Goal: Information Seeking & Learning: Learn about a topic

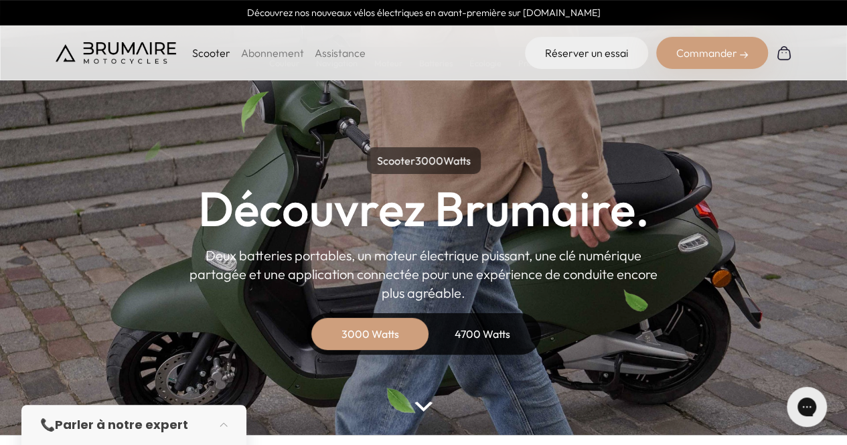
click at [206, 49] on p "Scooter" at bounding box center [211, 53] width 38 height 16
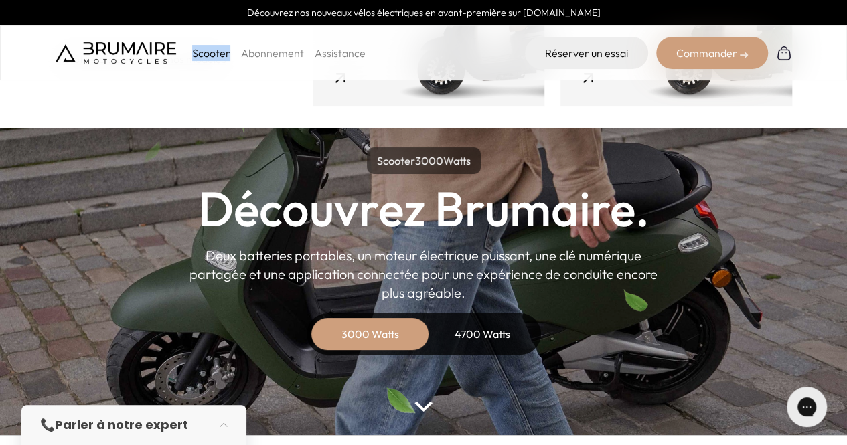
click at [206, 49] on p "Scooter" at bounding box center [211, 53] width 38 height 16
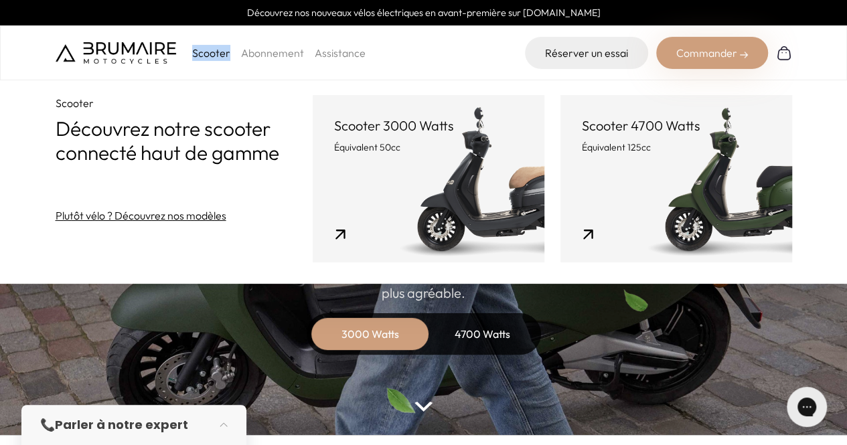
click at [753, 214] on link "Scooter 4700 Watts Équivalent 125cc" at bounding box center [677, 178] width 232 height 167
click at [695, 190] on link "Scooter 4700 Watts Équivalent 125cc" at bounding box center [677, 178] width 232 height 167
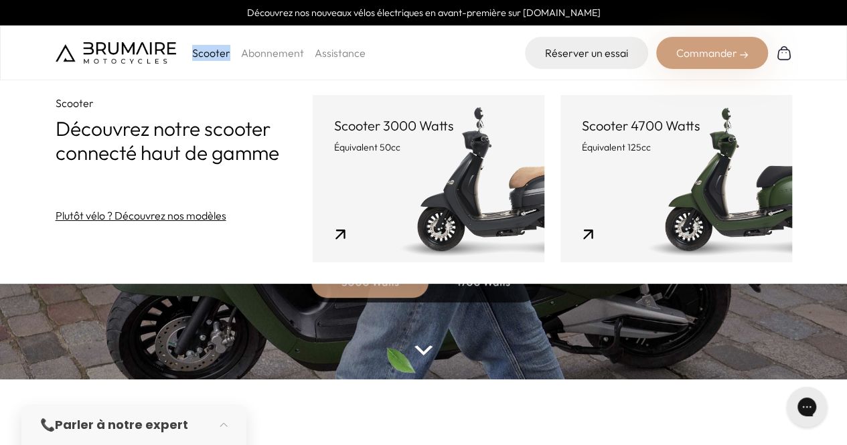
scroll to position [57, 0]
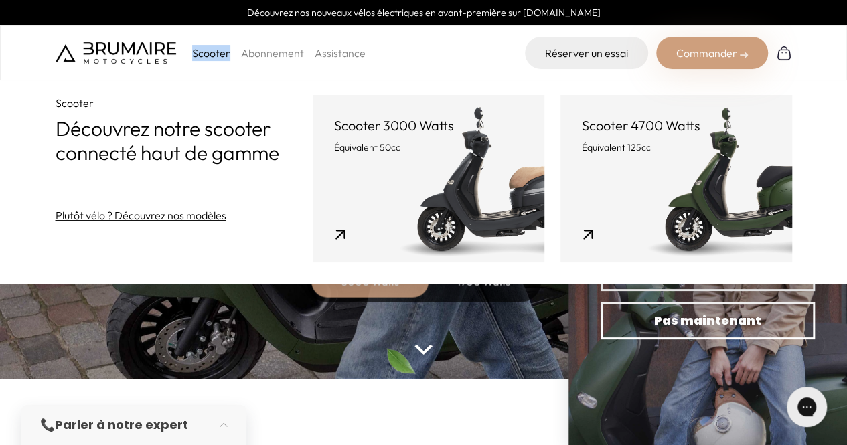
click at [701, 222] on link "Scooter 4700 Watts Équivalent 125cc" at bounding box center [677, 178] width 232 height 167
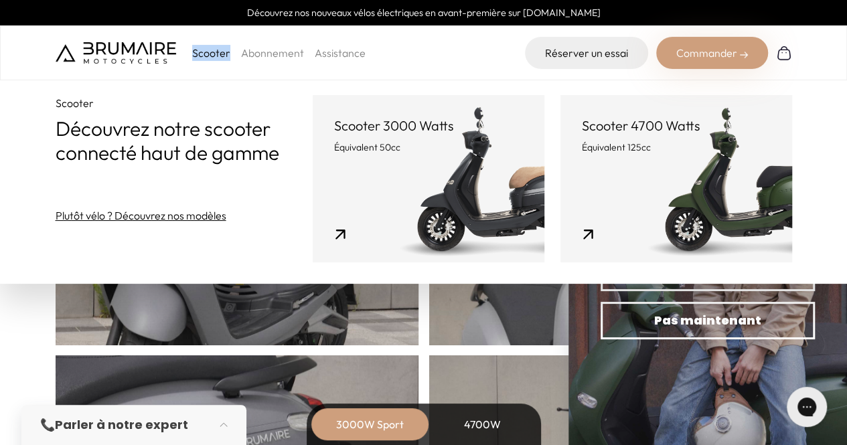
scroll to position [542, 0]
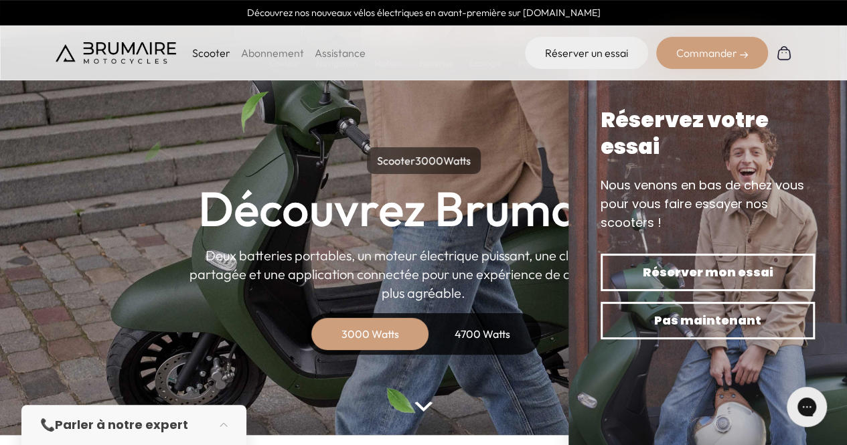
click at [203, 48] on p "Scooter" at bounding box center [211, 53] width 38 height 16
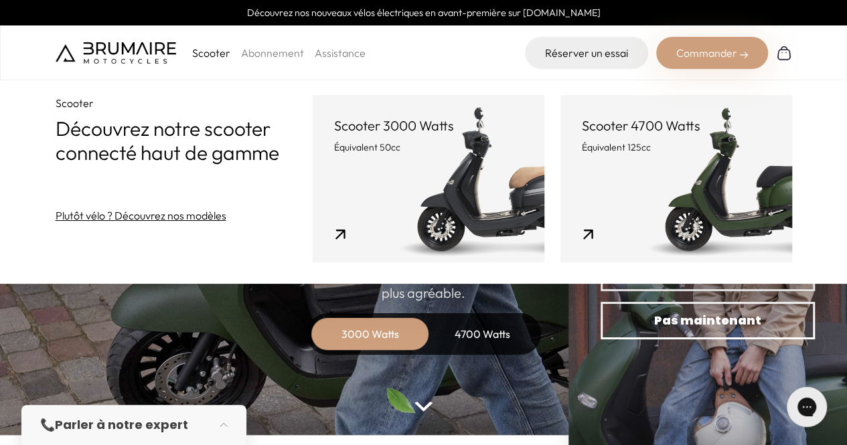
click at [652, 163] on link "Scooter 4700 Watts Équivalent 125cc" at bounding box center [677, 178] width 232 height 167
click at [626, 124] on p "Scooter 4700 Watts" at bounding box center [676, 126] width 189 height 19
click at [583, 236] on link "Scooter 4700 Watts Équivalent 125cc" at bounding box center [677, 178] width 232 height 167
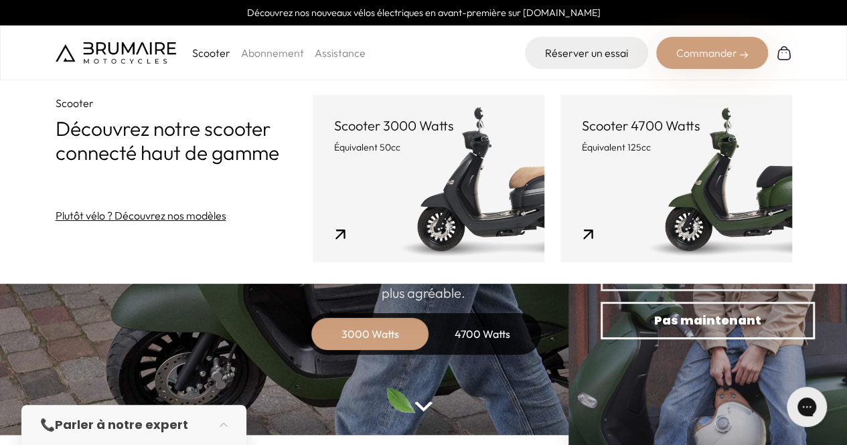
click at [583, 236] on link "Scooter 4700 Watts Équivalent 125cc" at bounding box center [677, 178] width 232 height 167
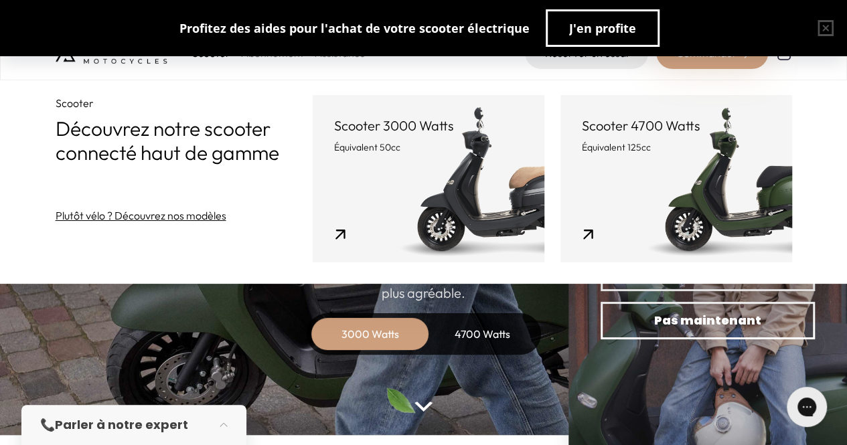
click at [445, 334] on div "4700 Watts" at bounding box center [482, 334] width 107 height 32
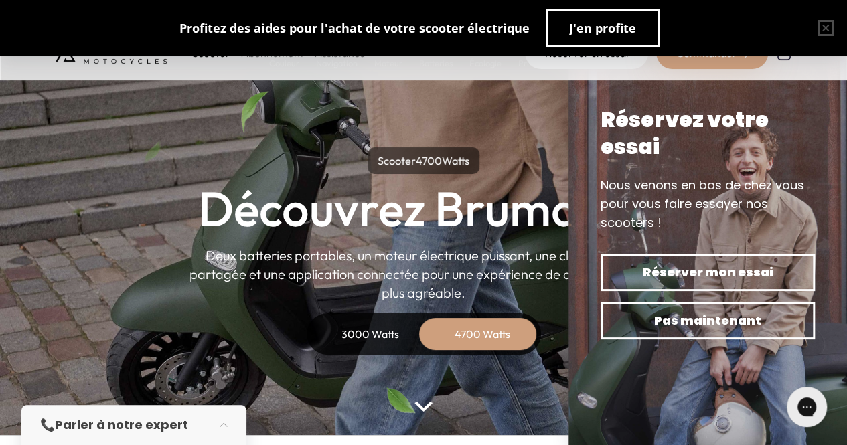
click at [393, 341] on div "3000 Watts" at bounding box center [370, 334] width 107 height 32
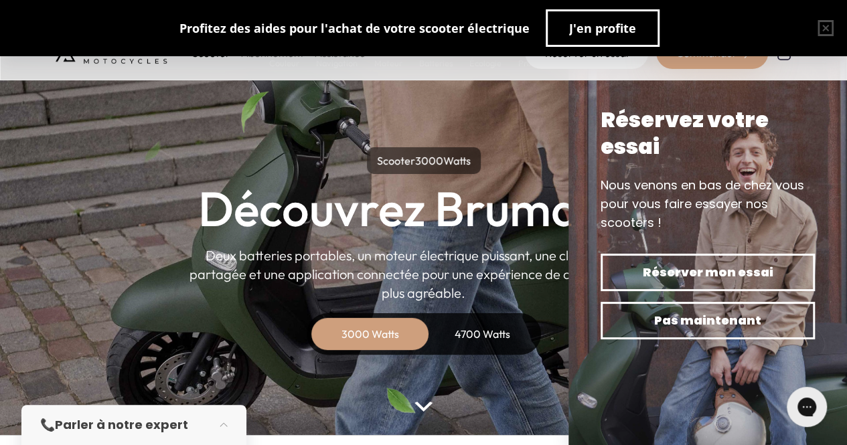
click at [825, 28] on button "button" at bounding box center [825, 28] width 43 height 43
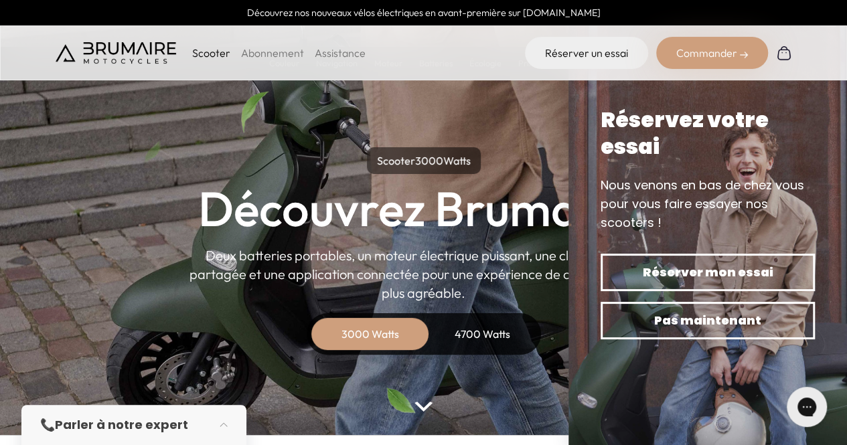
click at [260, 54] on link "Abonnement" at bounding box center [272, 52] width 63 height 13
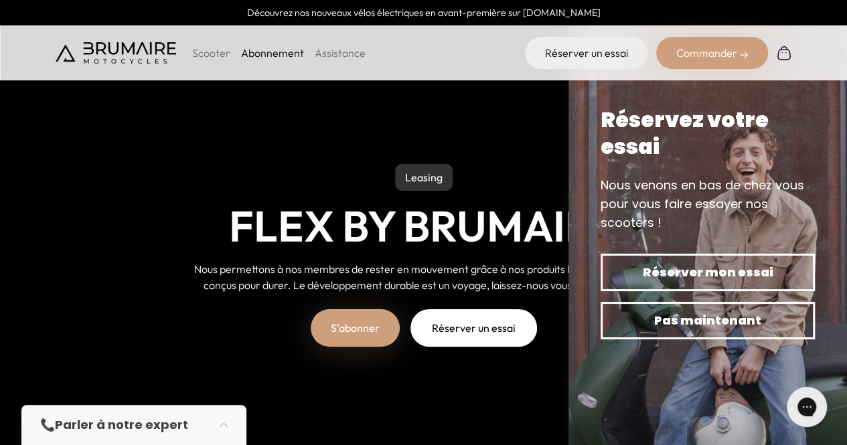
click at [330, 45] on li "Assistance" at bounding box center [340, 53] width 51 height 16
click at [322, 49] on link "Assistance" at bounding box center [340, 52] width 51 height 13
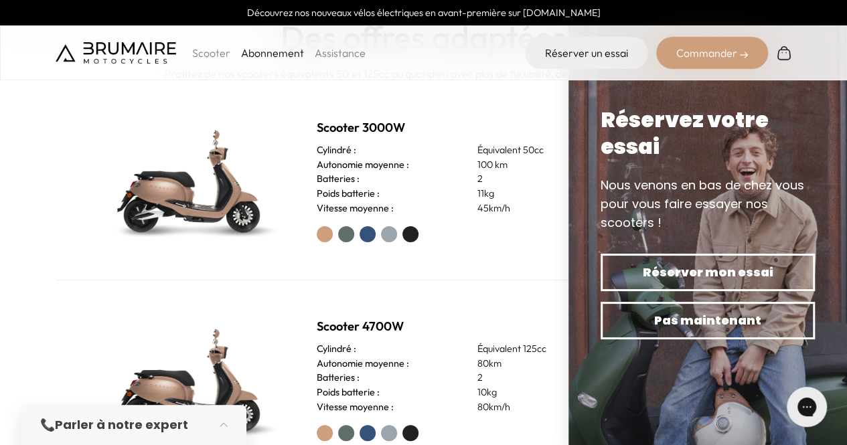
scroll to position [508, 0]
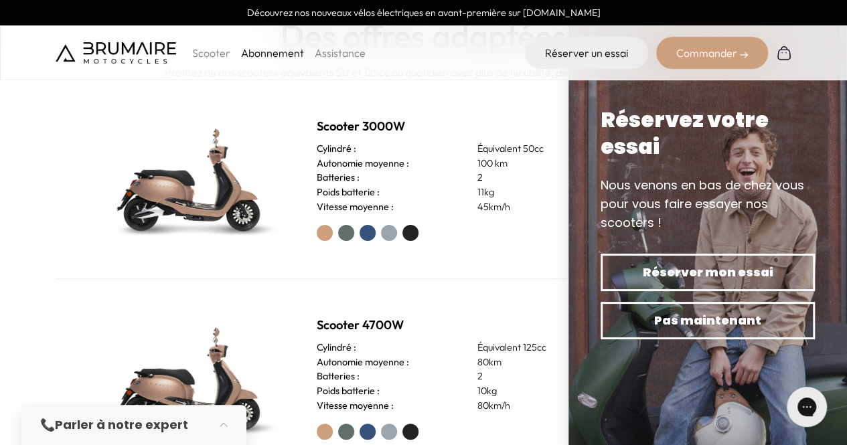
click at [347, 230] on label at bounding box center [346, 233] width 16 height 16
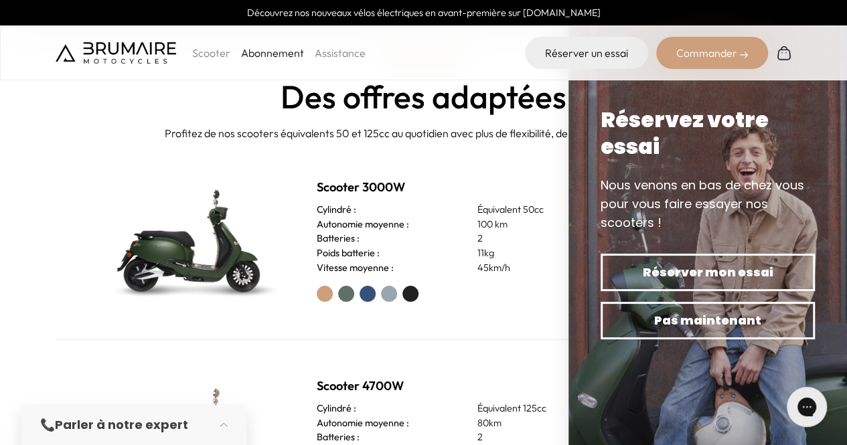
click at [210, 246] on img at bounding box center [192, 240] width 188 height 134
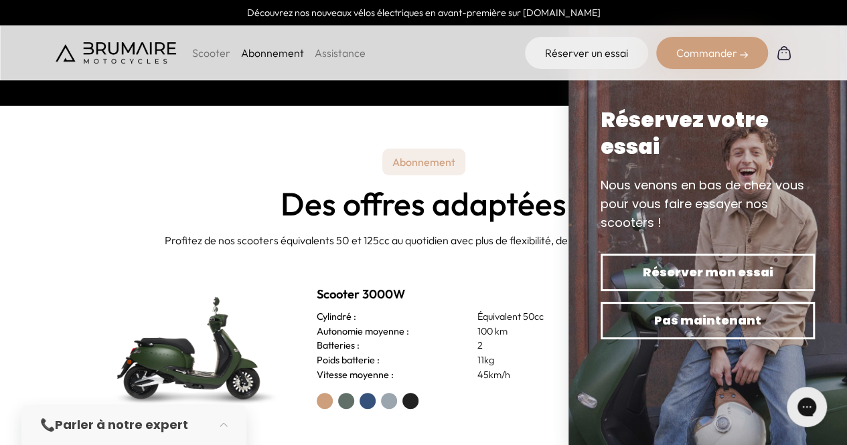
scroll to position [318, 0]
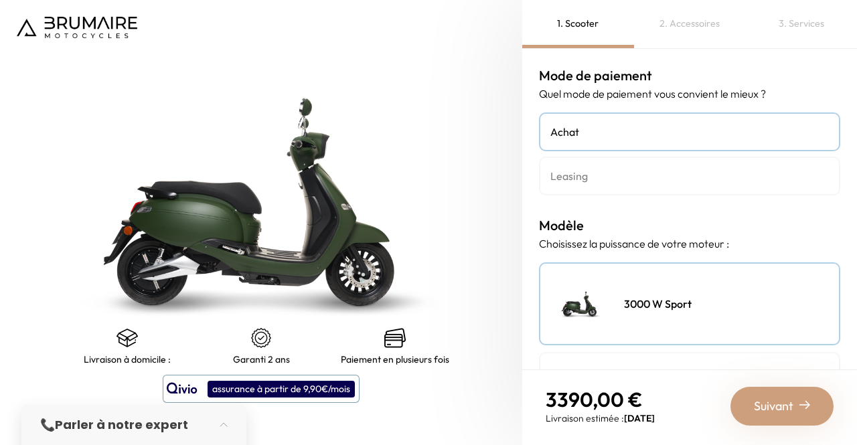
click at [233, 243] on img at bounding box center [261, 202] width 653 height 557
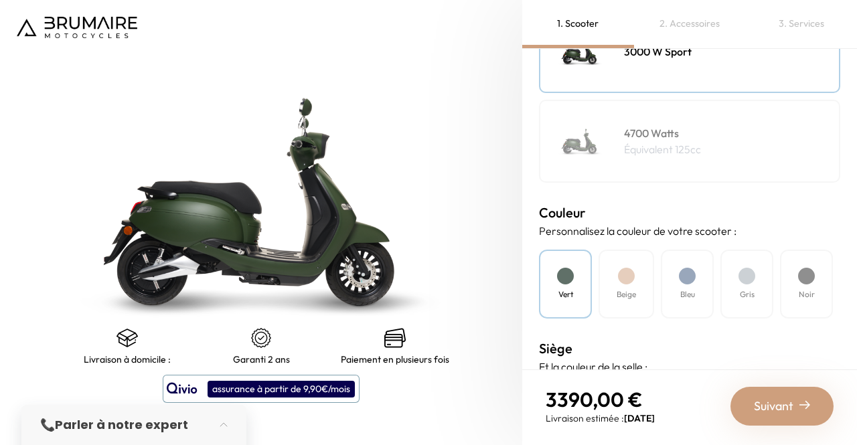
scroll to position [204, 0]
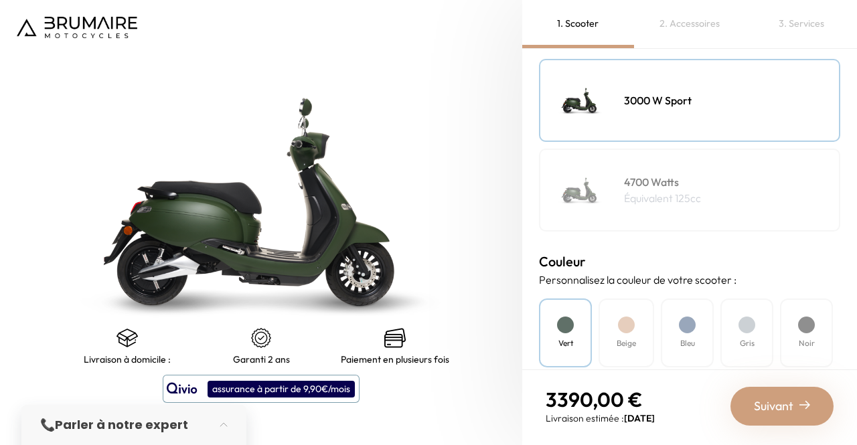
click at [678, 216] on div "4700 Watts Équivalent 125cc" at bounding box center [689, 190] width 301 height 83
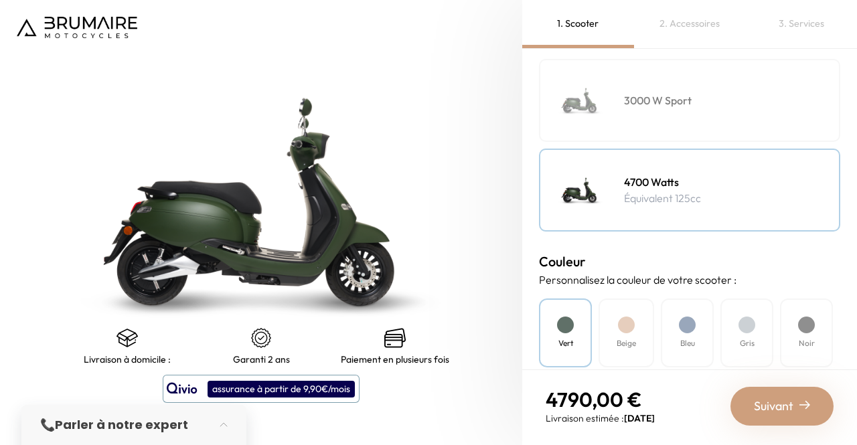
click at [685, 113] on div "3000 W Sport" at bounding box center [689, 100] width 301 height 83
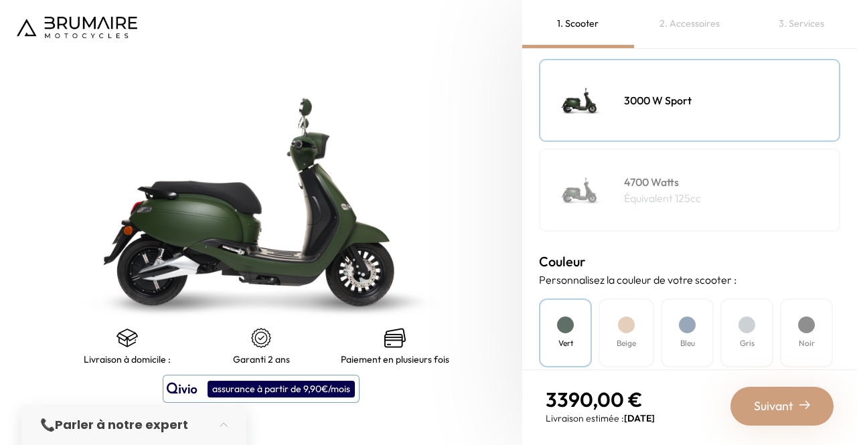
click at [656, 180] on h4 "4700 Watts" at bounding box center [662, 182] width 77 height 16
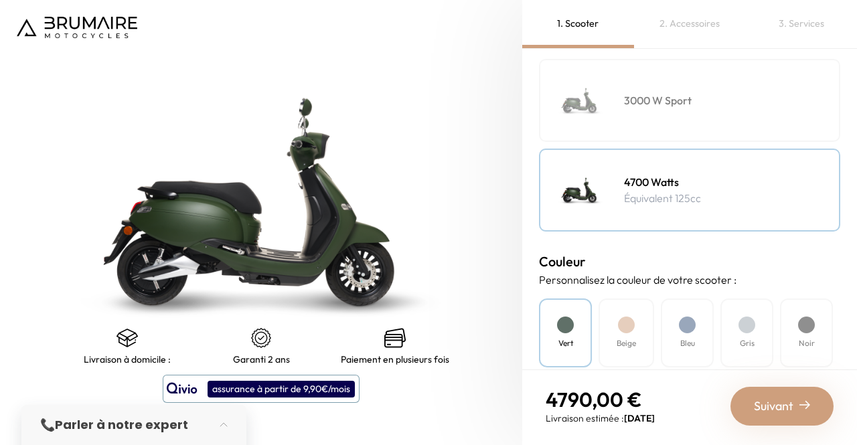
click at [200, 206] on img at bounding box center [261, 202] width 653 height 557
click at [583, 192] on img at bounding box center [580, 190] width 67 height 67
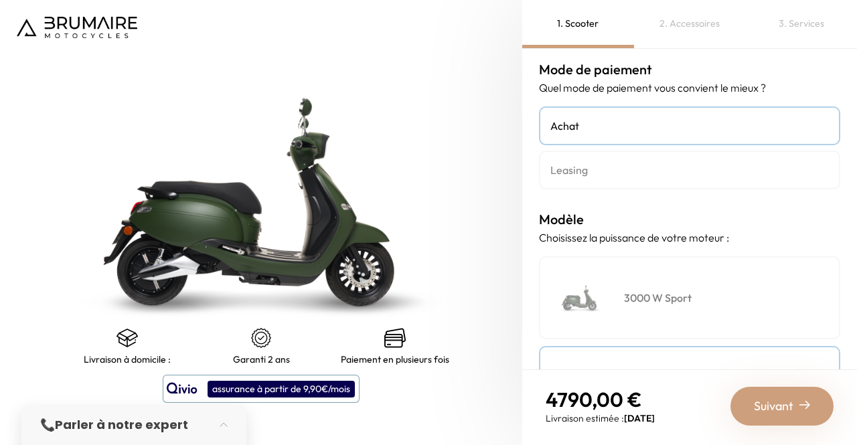
scroll to position [0, 0]
